Goal: Complete application form

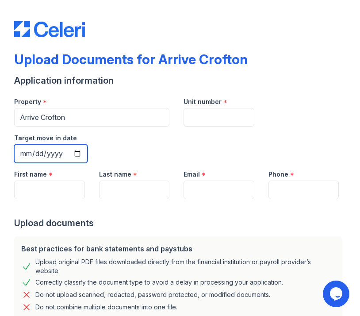
click at [78, 153] on input "Target move in date" at bounding box center [50, 153] width 73 height 19
type input "[DATE]"
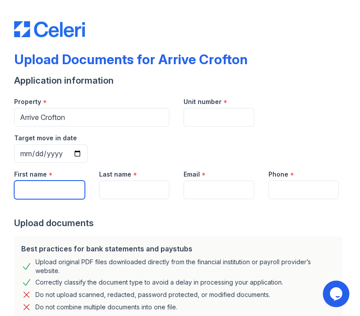
click at [53, 188] on input "First name" at bounding box center [49, 189] width 71 height 19
type input "[PERSON_NAME]"
type input "7404759761"
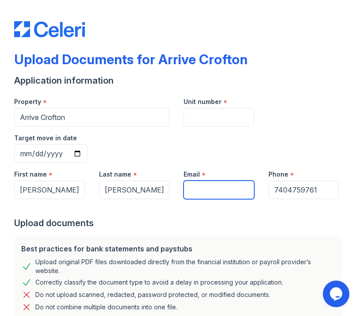
click at [213, 189] on input "Email" at bounding box center [219, 189] width 71 height 19
type input "[PERSON_NAME][EMAIL_ADDRESS][DOMAIN_NAME]"
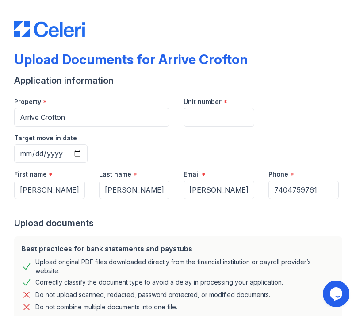
click at [254, 142] on div "Property * Arrive Crofton Unit number * Target move in date [DATE]" at bounding box center [176, 126] width 339 height 73
click at [238, 114] on input "Unit number" at bounding box center [219, 117] width 71 height 19
paste input "#189"
click at [163, 119] on div "Property * Arrive Crofton Unit number * #189 Target move in date [DATE]" at bounding box center [176, 126] width 339 height 73
click at [156, 123] on div "Property * Arrive Crofton Unit number * #189 Target move in date [DATE]" at bounding box center [176, 126] width 339 height 73
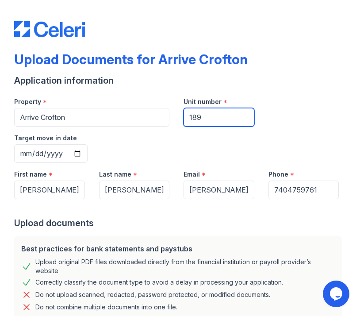
type input "189"
click at [139, 96] on div "Property *" at bounding box center [91, 99] width 155 height 18
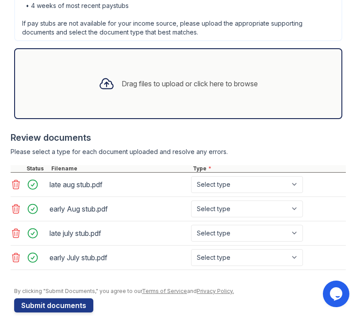
scroll to position [383, 0]
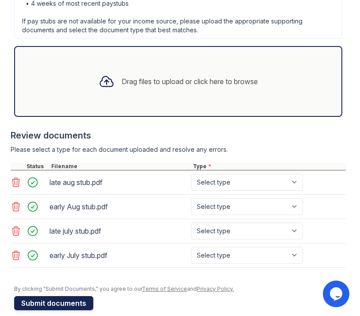
click at [73, 296] on button "Submit documents" at bounding box center [53, 303] width 79 height 14
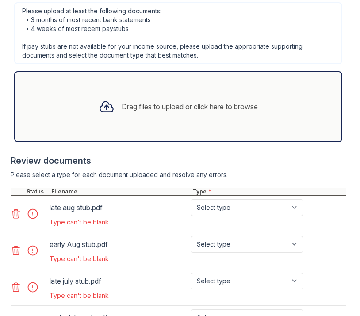
scroll to position [486, 0]
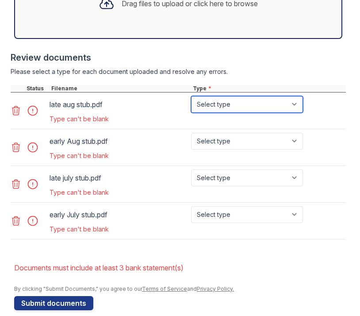
click at [210, 96] on select "Select type Paystub Bank Statement Offer Letter Tax Documents Benefit Award Let…" at bounding box center [247, 104] width 112 height 17
select select "paystub"
click at [191, 96] on select "Select type Paystub Bank Statement Offer Letter Tax Documents Benefit Award Let…" at bounding box center [247, 104] width 112 height 17
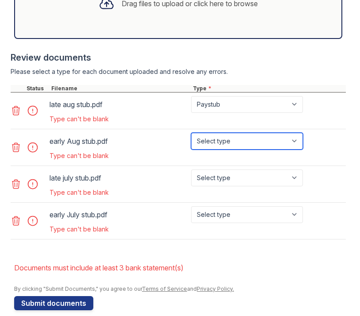
click at [212, 133] on select "Select type Paystub Bank Statement Offer Letter Tax Documents Benefit Award Let…" at bounding box center [247, 141] width 112 height 17
select select "paystub"
click at [191, 133] on select "Select type Paystub Bank Statement Offer Letter Tax Documents Benefit Award Let…" at bounding box center [247, 141] width 112 height 17
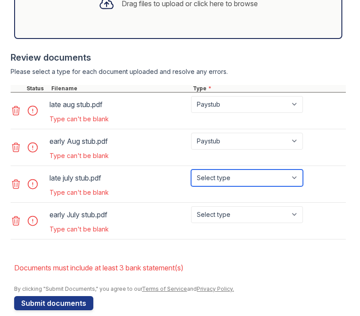
click at [214, 169] on select "Select type Paystub Bank Statement Offer Letter Tax Documents Benefit Award Let…" at bounding box center [247, 177] width 112 height 17
select select "paystub"
click at [191, 169] on select "Select type Paystub Bank Statement Offer Letter Tax Documents Benefit Award Let…" at bounding box center [247, 177] width 112 height 17
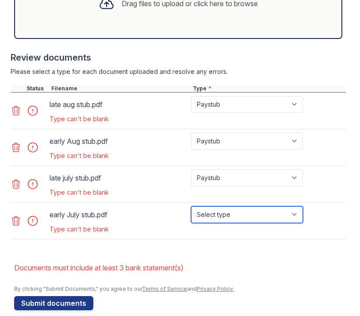
click at [218, 206] on select "Select type Paystub Bank Statement Offer Letter Tax Documents Benefit Award Let…" at bounding box center [247, 214] width 112 height 17
select select "paystub"
click at [191, 206] on select "Select type Paystub Bank Statement Offer Letter Tax Documents Benefit Award Let…" at bounding box center [247, 214] width 112 height 17
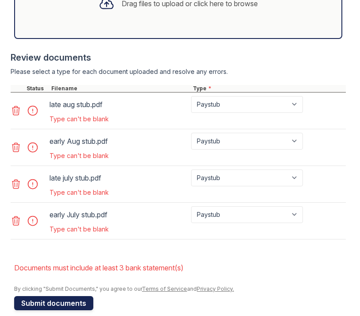
click at [58, 296] on button "Submit documents" at bounding box center [53, 303] width 79 height 14
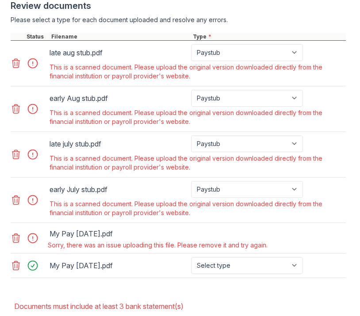
scroll to position [575, 0]
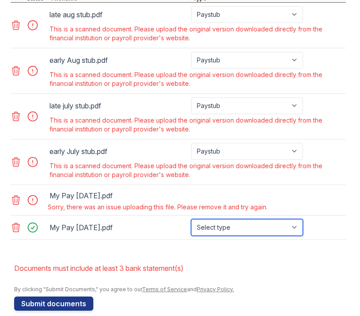
click at [228, 219] on select "Select type Paystub Bank Statement Offer Letter Tax Documents Benefit Award Let…" at bounding box center [247, 227] width 112 height 17
select select "benefit_award_letter"
click at [191, 219] on select "Select type Paystub Bank Statement Offer Letter Tax Documents Benefit Award Let…" at bounding box center [247, 227] width 112 height 17
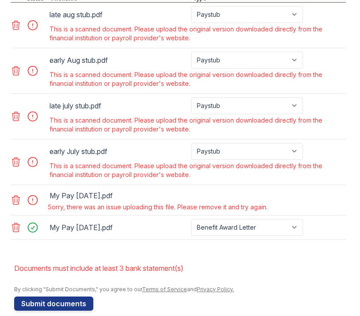
click at [244, 259] on li "Documents must include at least 3 bank statement(s)" at bounding box center [180, 268] width 332 height 18
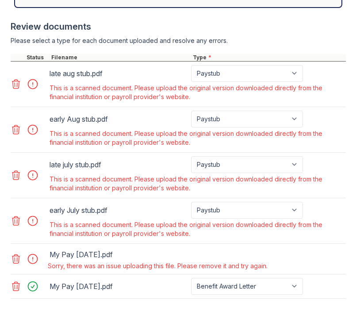
scroll to position [487, 0]
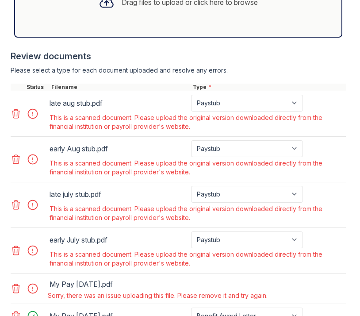
click at [17, 109] on icon at bounding box center [16, 113] width 8 height 9
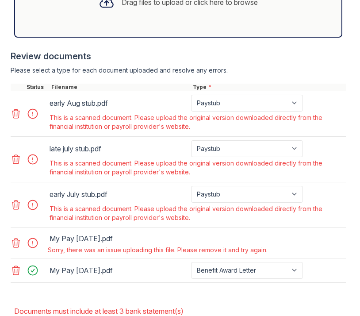
click at [17, 108] on icon at bounding box center [16, 113] width 11 height 11
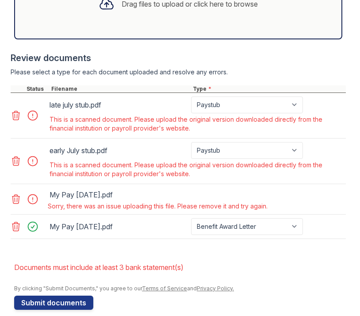
click at [17, 111] on icon at bounding box center [16, 115] width 8 height 9
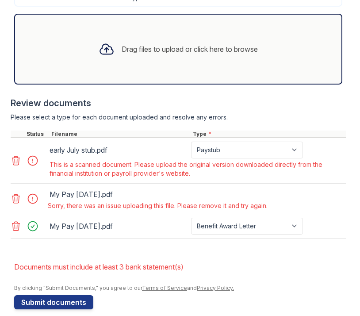
click at [15, 156] on icon at bounding box center [16, 160] width 8 height 9
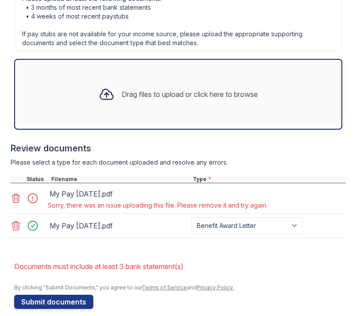
click at [16, 193] on icon at bounding box center [16, 198] width 11 height 11
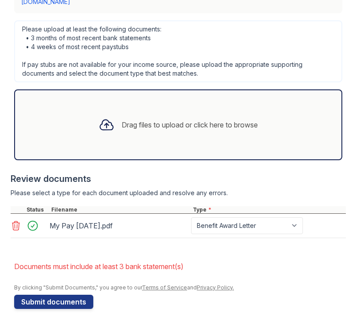
click at [16, 220] on icon at bounding box center [16, 225] width 11 height 11
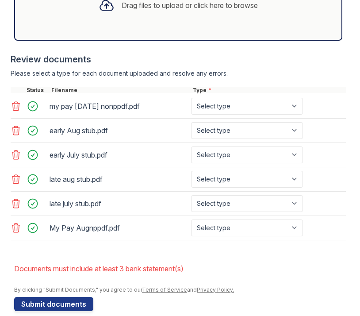
scroll to position [484, 0]
click at [298, 98] on select "Select type Paystub Bank Statement Offer Letter Tax Documents Benefit Award Let…" at bounding box center [247, 106] width 112 height 17
select select "benefit_award_letter"
click at [191, 98] on select "Select type Paystub Bank Statement Offer Letter Tax Documents Benefit Award Let…" at bounding box center [247, 106] width 112 height 17
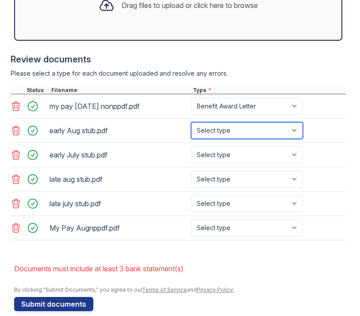
click at [249, 122] on select "Select type Paystub Bank Statement Offer Letter Tax Documents Benefit Award Let…" at bounding box center [247, 130] width 112 height 17
select select "paystub"
click at [191, 122] on select "Select type Paystub Bank Statement Offer Letter Tax Documents Benefit Award Let…" at bounding box center [247, 130] width 112 height 17
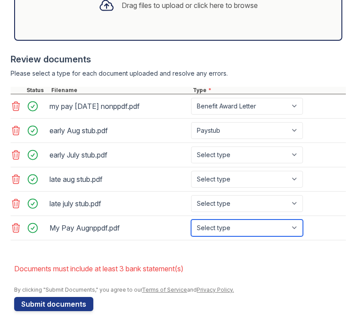
click at [214, 219] on select "Select type Paystub Bank Statement Offer Letter Tax Documents Benefit Award Let…" at bounding box center [247, 227] width 112 height 17
select select "benefit_award_letter"
click at [191, 219] on select "Select type Paystub Bank Statement Offer Letter Tax Documents Benefit Award Let…" at bounding box center [247, 227] width 112 height 17
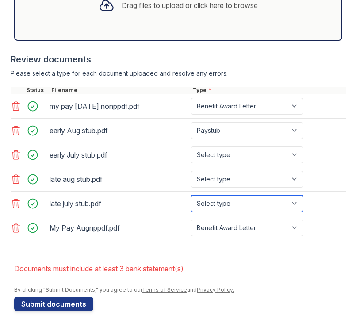
click at [222, 195] on select "Select type Paystub Bank Statement Offer Letter Tax Documents Benefit Award Let…" at bounding box center [247, 203] width 112 height 17
select select "paystub"
click at [191, 195] on select "Select type Paystub Bank Statement Offer Letter Tax Documents Benefit Award Let…" at bounding box center [247, 203] width 112 height 17
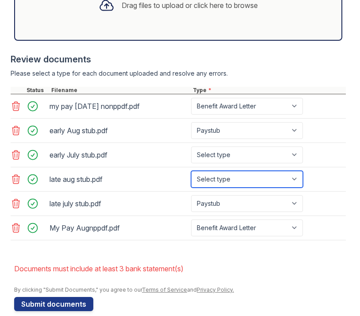
click at [226, 171] on select "Select type Paystub Bank Statement Offer Letter Tax Documents Benefit Award Let…" at bounding box center [247, 179] width 112 height 17
select select "paystub"
click at [191, 171] on select "Select type Paystub Bank Statement Offer Letter Tax Documents Benefit Award Let…" at bounding box center [247, 179] width 112 height 17
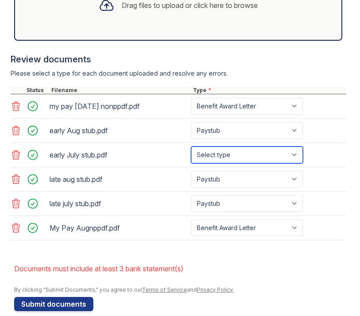
click at [226, 151] on select "Select type Paystub Bank Statement Offer Letter Tax Documents Benefit Award Let…" at bounding box center [247, 154] width 112 height 17
select select "paystub"
click at [191, 146] on select "Select type Paystub Bank Statement Offer Letter Tax Documents Benefit Award Let…" at bounding box center [247, 154] width 112 height 17
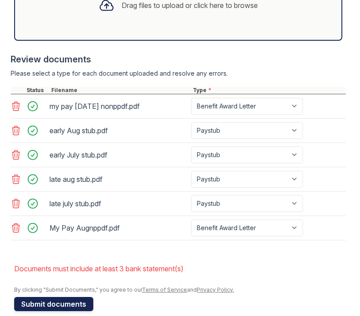
click at [69, 297] on button "Submit documents" at bounding box center [53, 304] width 79 height 14
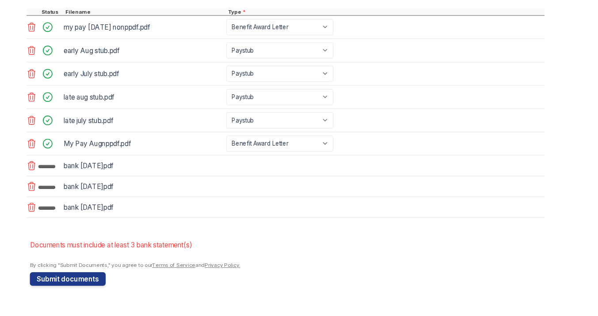
scroll to position [398, 0]
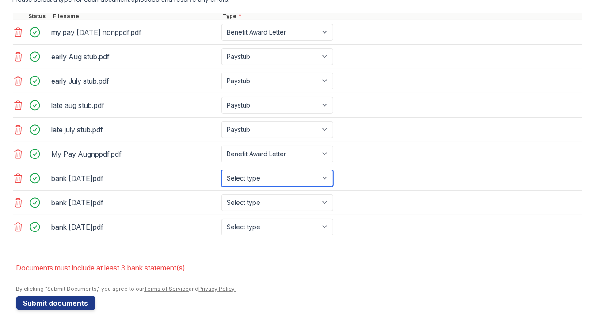
click at [329, 175] on select "Select type Paystub Bank Statement Offer Letter Tax Documents Benefit Award Let…" at bounding box center [278, 178] width 112 height 17
select select "bank_statement"
click at [222, 170] on select "Select type Paystub Bank Statement Offer Letter Tax Documents Benefit Award Let…" at bounding box center [278, 178] width 112 height 17
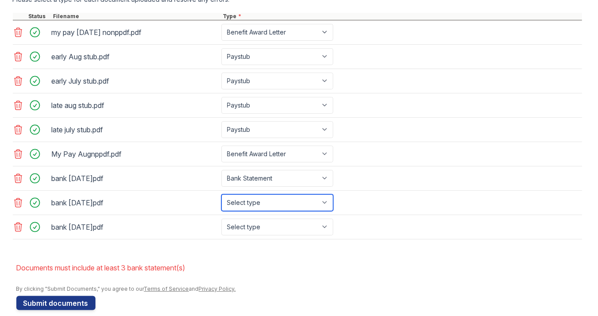
click at [287, 197] on select "Select type Paystub Bank Statement Offer Letter Tax Documents Benefit Award Let…" at bounding box center [278, 202] width 112 height 17
select select "bank_statement"
click at [222, 194] on select "Select type Paystub Bank Statement Offer Letter Tax Documents Benefit Award Let…" at bounding box center [278, 202] width 112 height 17
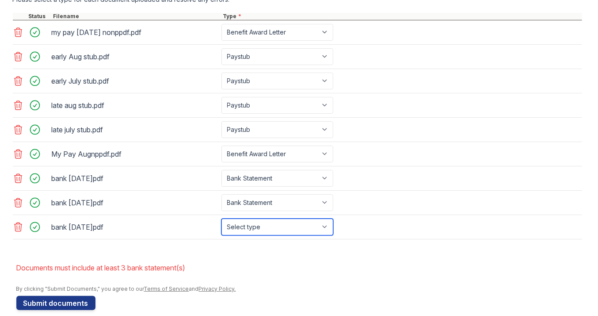
click at [261, 222] on select "Select type Paystub Bank Statement Offer Letter Tax Documents Benefit Award Let…" at bounding box center [278, 226] width 112 height 17
select select "bank_statement"
click at [222, 218] on select "Select type Paystub Bank Statement Offer Letter Tax Documents Benefit Award Let…" at bounding box center [278, 226] width 112 height 17
click at [257, 261] on li "Documents must include at least 3 bank statement(s)" at bounding box center [299, 268] width 566 height 18
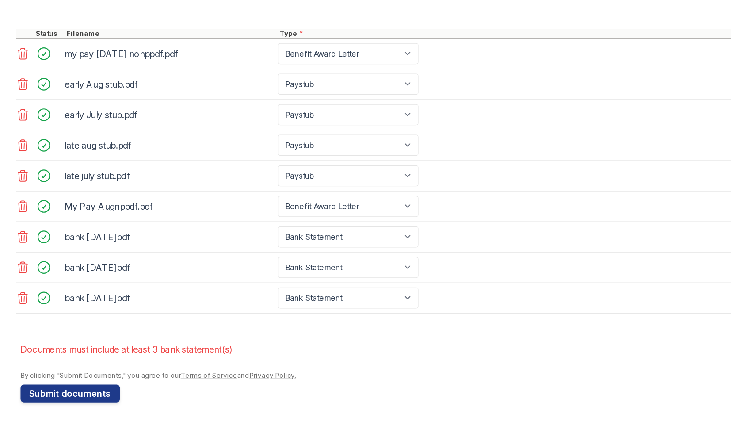
scroll to position [405, 0]
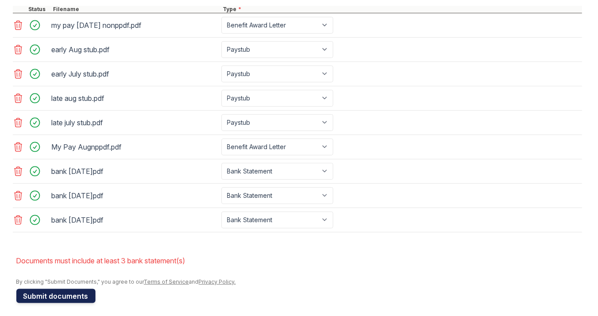
click at [70, 292] on button "Submit documents" at bounding box center [55, 296] width 79 height 14
